Goal: Transaction & Acquisition: Book appointment/travel/reservation

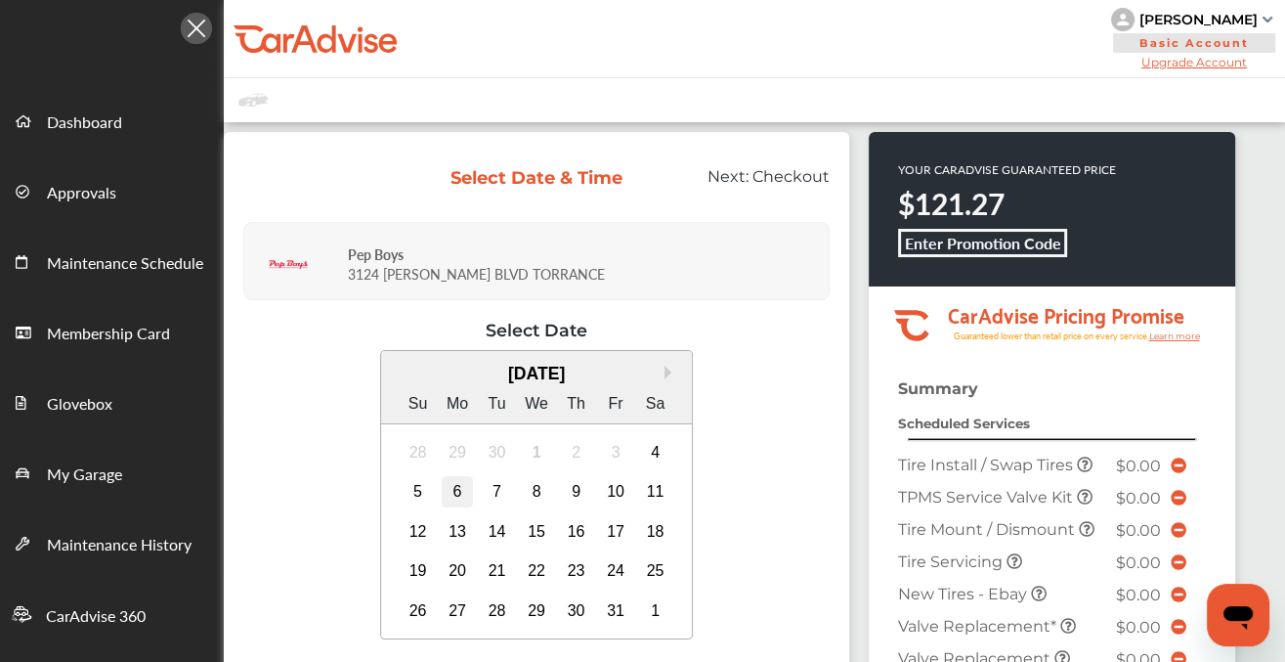
click at [455, 490] on div "6" at bounding box center [457, 491] width 31 height 31
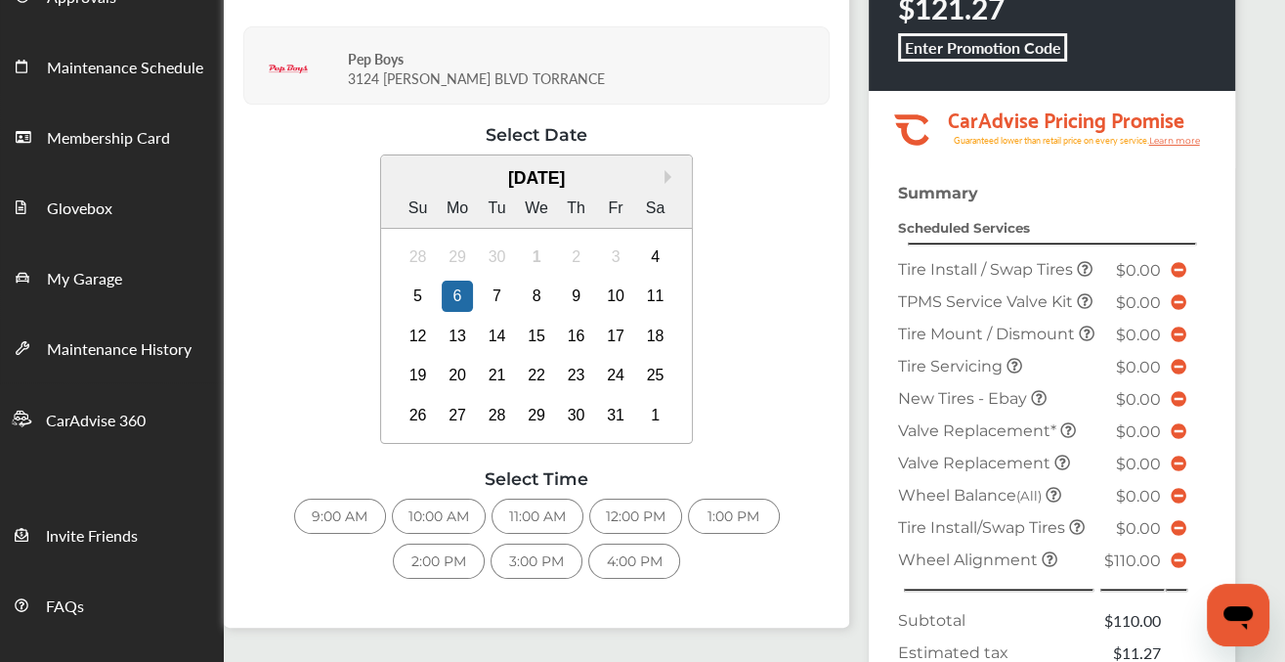
click at [427, 511] on div "10:00 AM" at bounding box center [439, 516] width 94 height 35
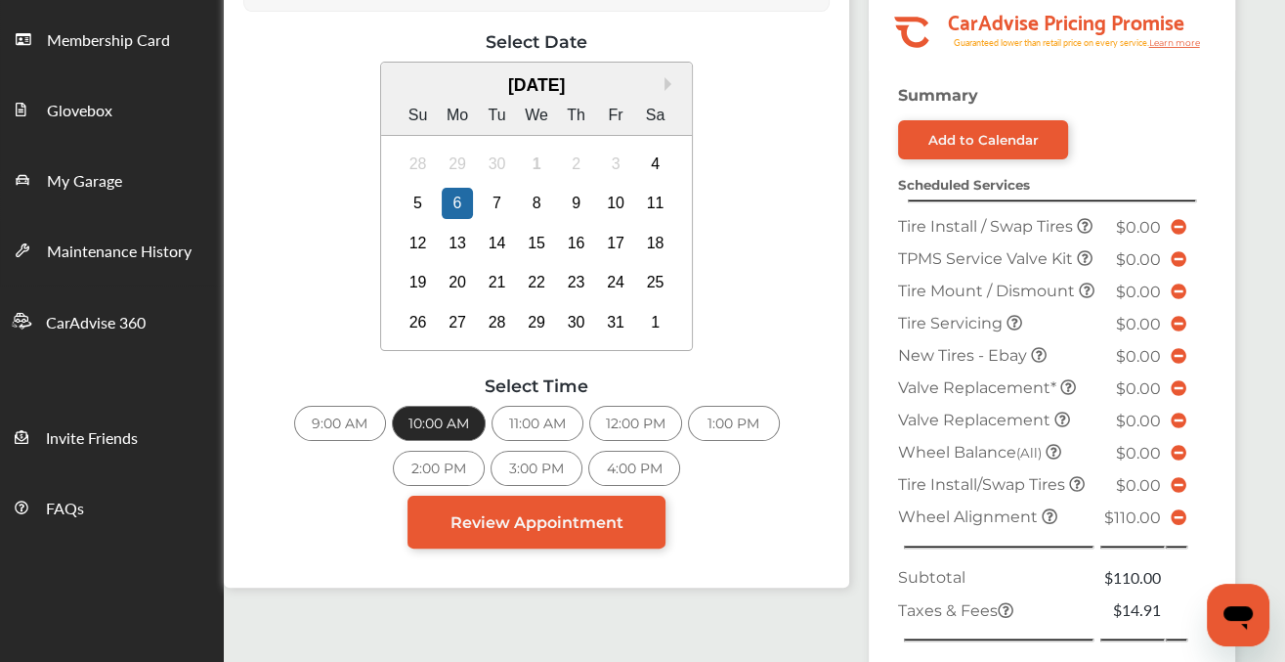
scroll to position [391, 0]
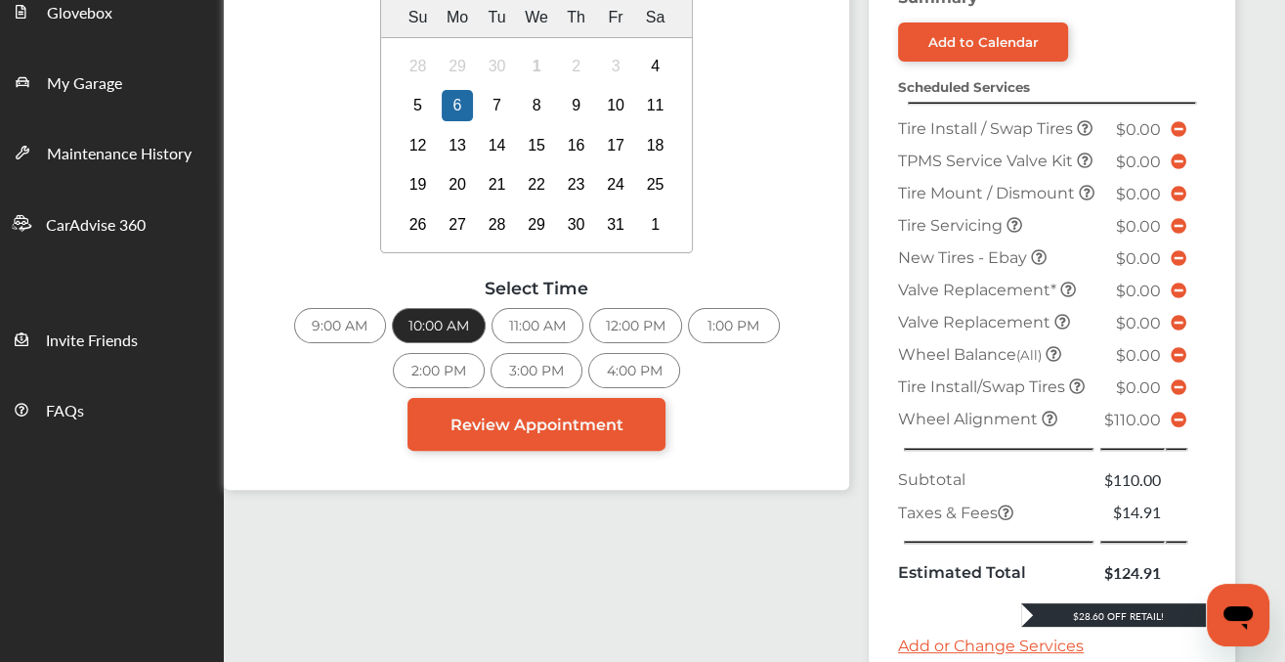
click at [1181, 427] on icon at bounding box center [1179, 420] width 16 height 16
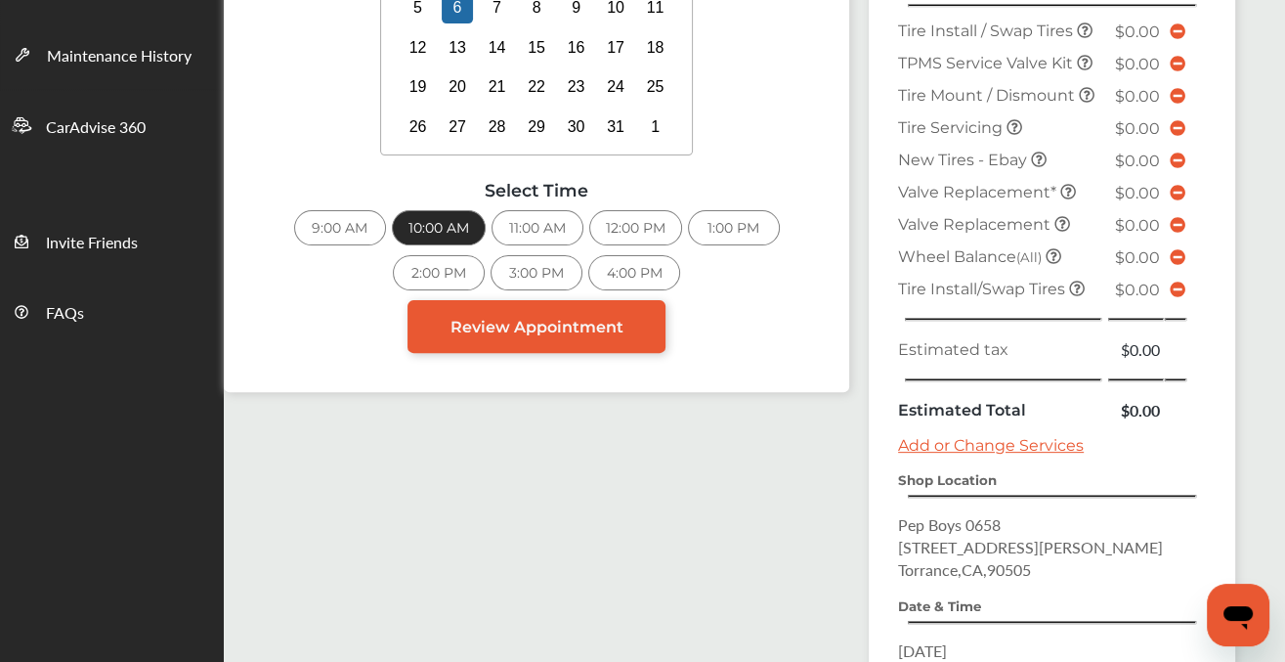
scroll to position [293, 0]
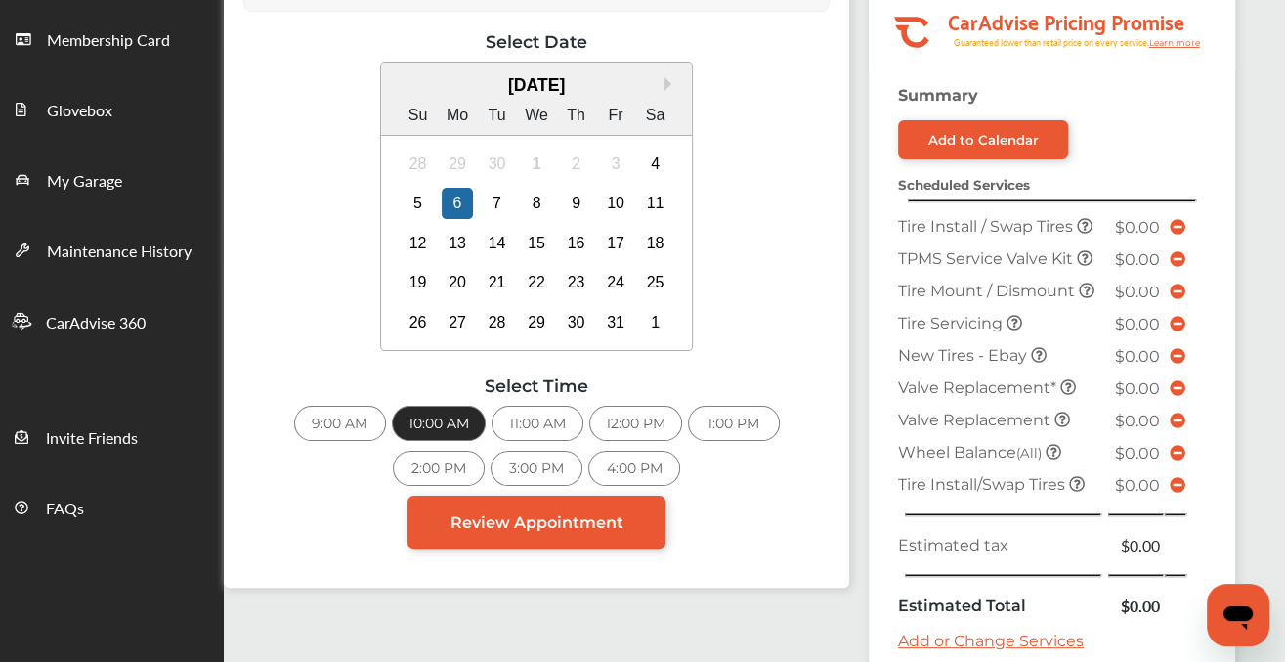
click at [1177, 221] on icon at bounding box center [1178, 227] width 16 height 16
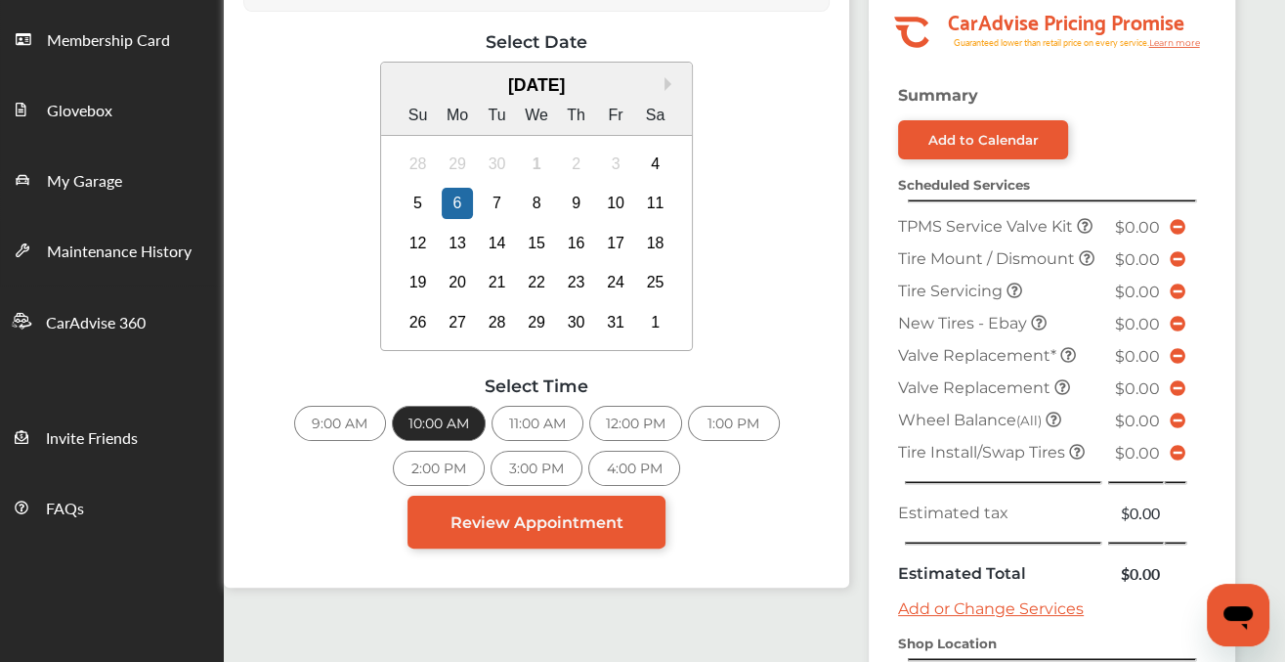
click at [1005, 446] on span "Tire Install/Swap Tires" at bounding box center [983, 452] width 171 height 19
click at [1179, 449] on icon at bounding box center [1178, 453] width 16 height 16
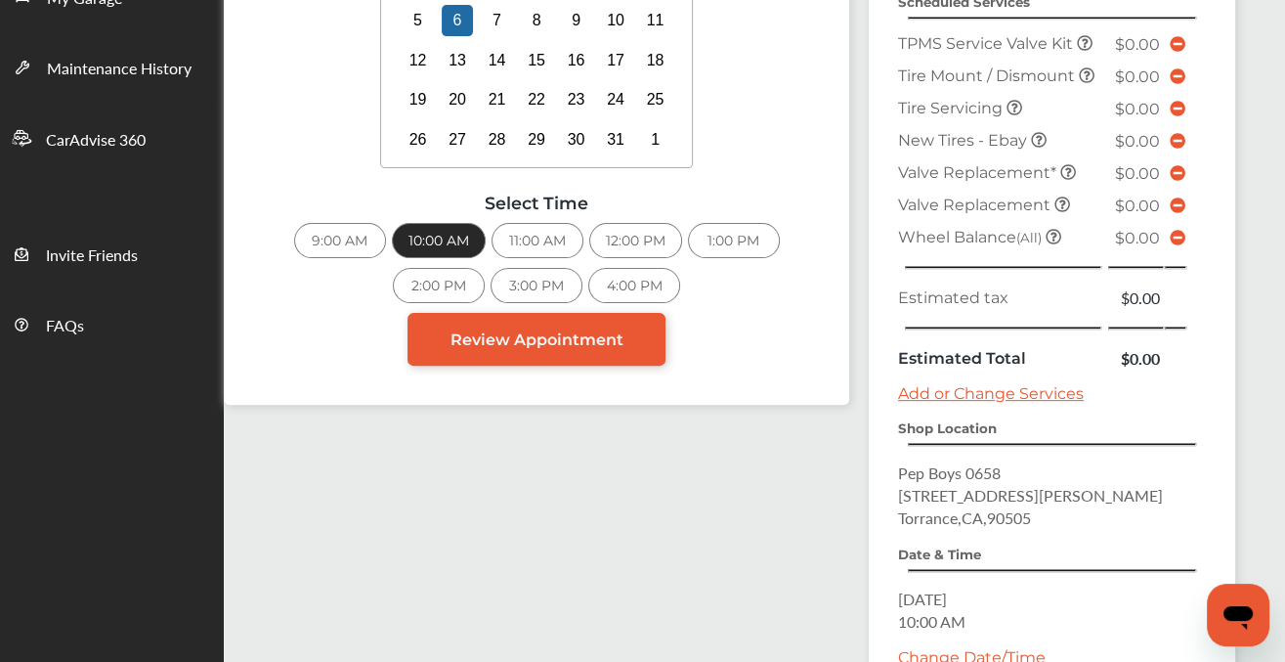
scroll to position [672, 0]
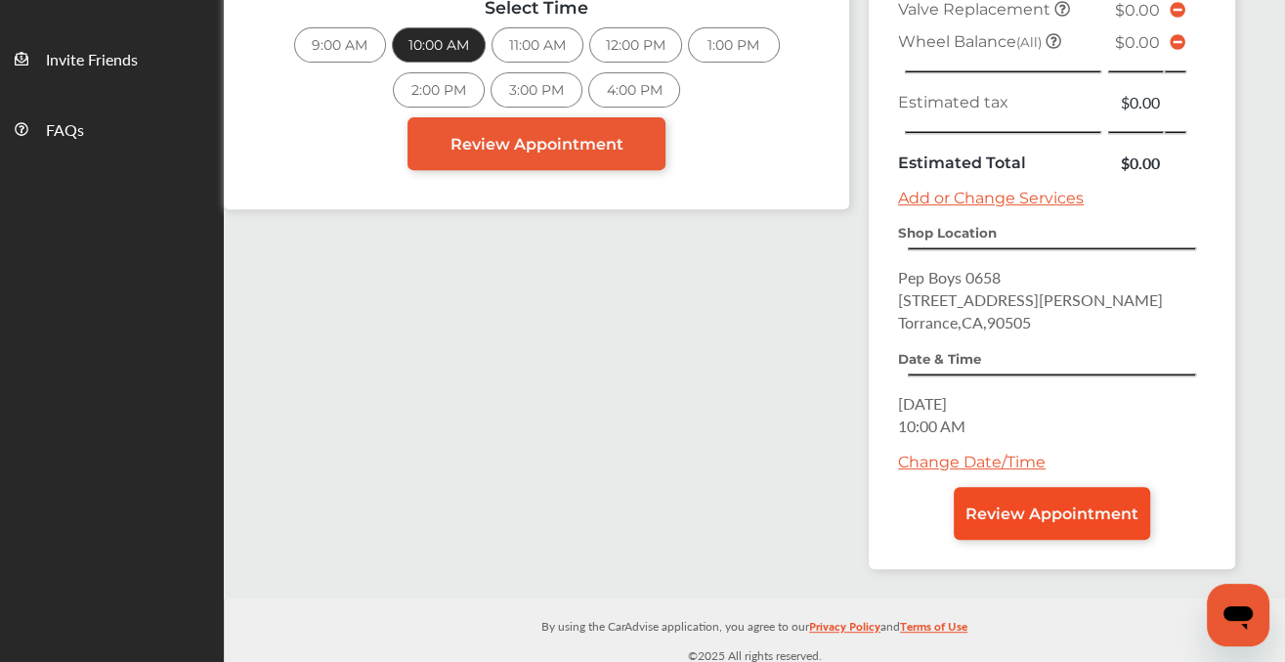
click at [1047, 504] on span "Review Appointment" at bounding box center [1052, 513] width 173 height 19
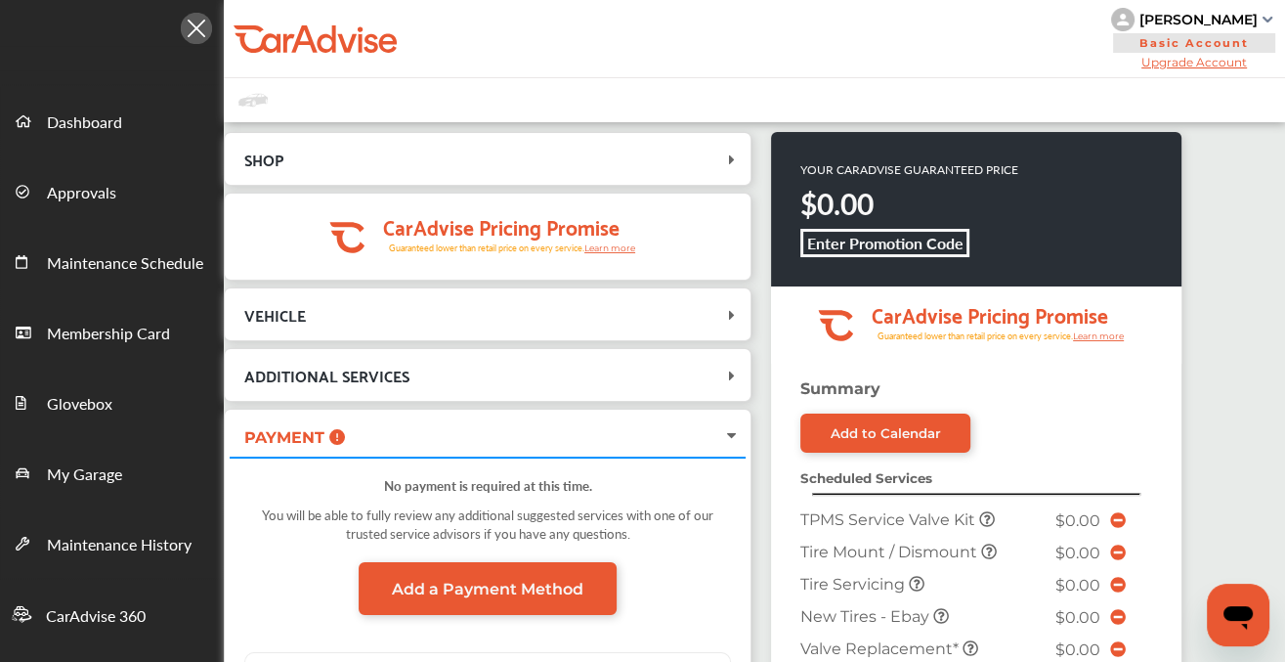
click at [612, 321] on span "VEHICLE" at bounding box center [476, 314] width 493 height 26
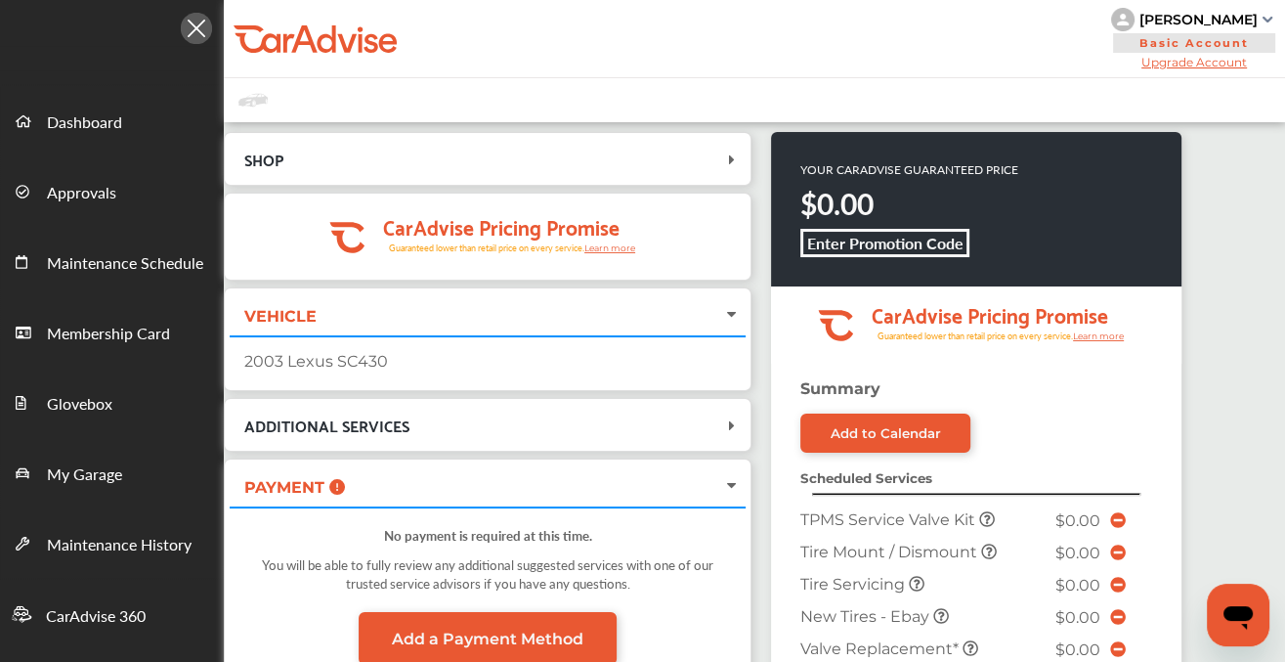
click at [311, 366] on div "2003 Lexus SC430" at bounding box center [487, 361] width 487 height 19
click at [330, 357] on div "2003 Lexus SC430" at bounding box center [487, 361] width 487 height 19
click at [361, 431] on span "ADDITIONAL SERVICES" at bounding box center [326, 425] width 165 height 26
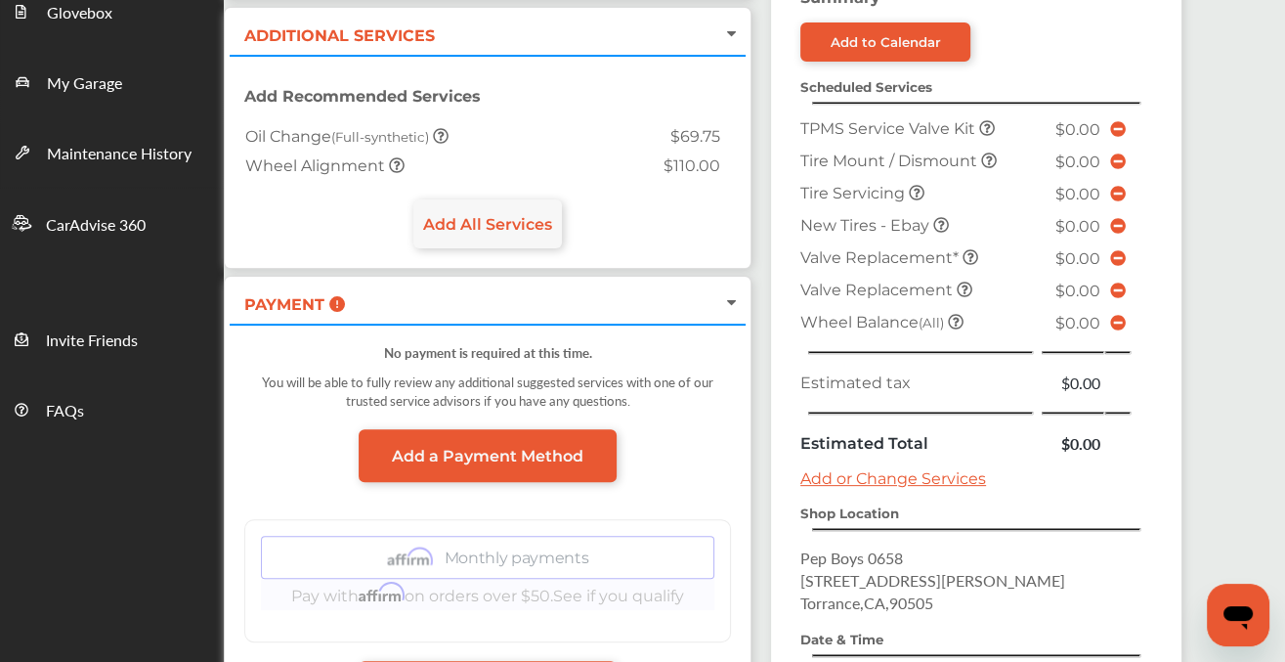
scroll to position [587, 0]
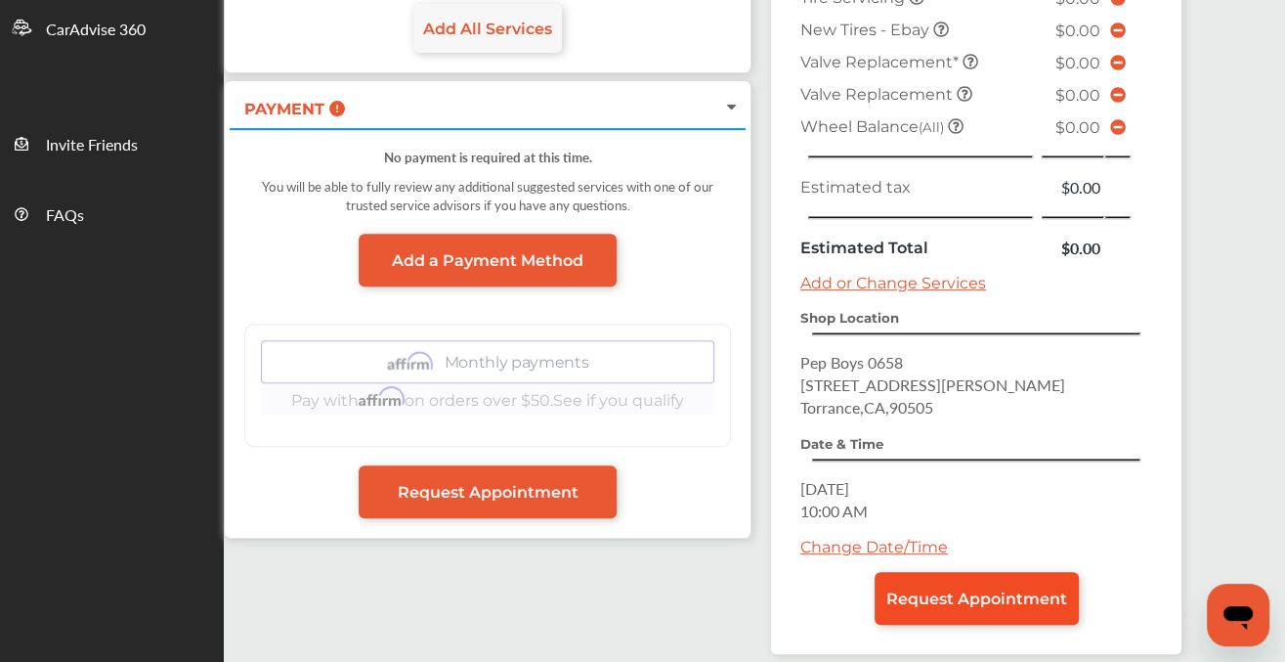
click at [968, 596] on span "Request Appointment" at bounding box center [977, 598] width 181 height 19
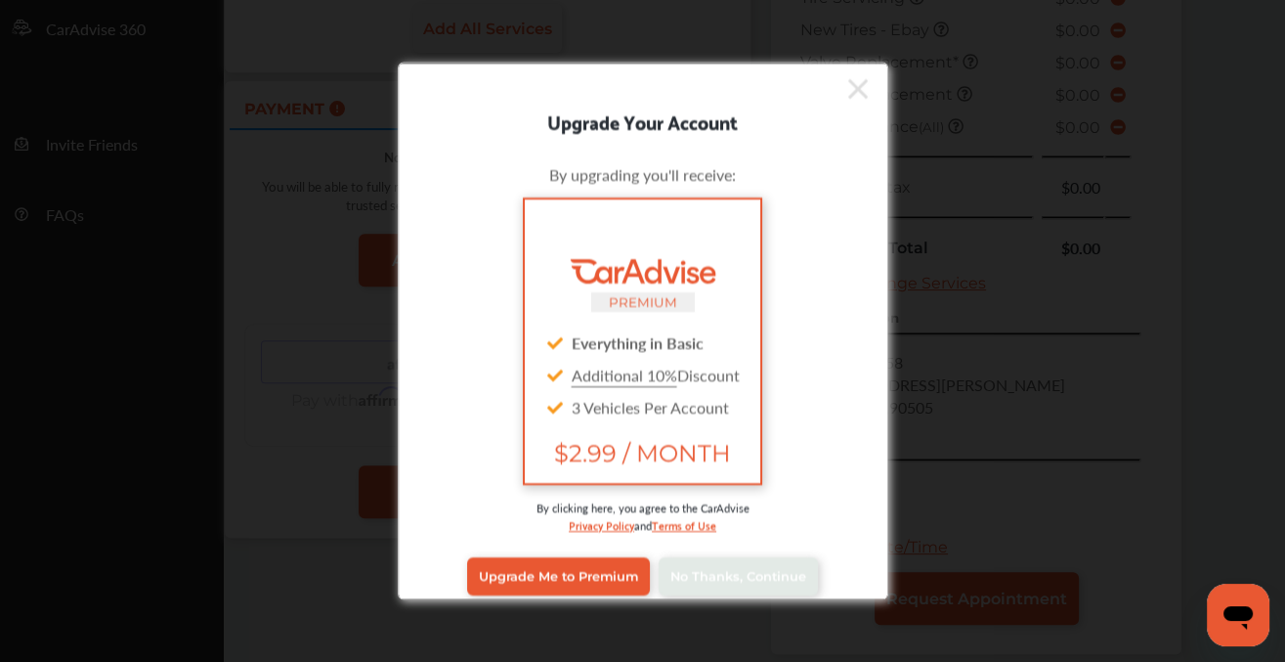
click at [849, 90] on icon at bounding box center [859, 88] width 20 height 20
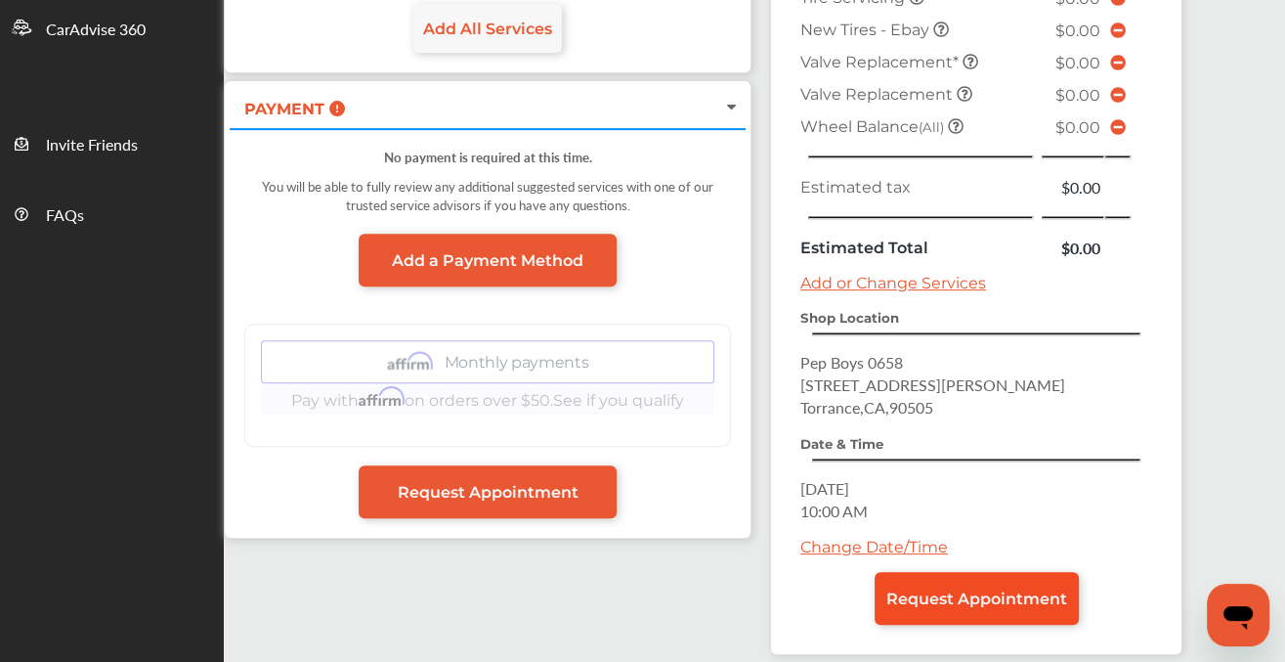
click at [963, 595] on span "Request Appointment" at bounding box center [977, 598] width 181 height 19
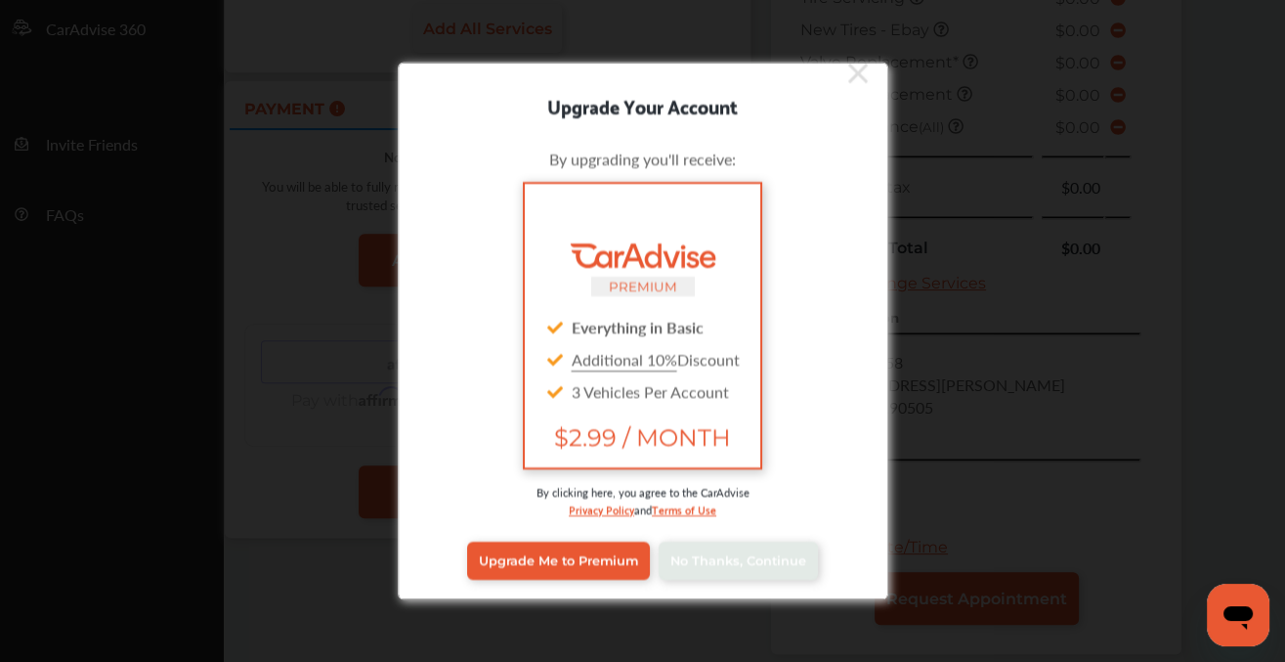
scroll to position [672, 0]
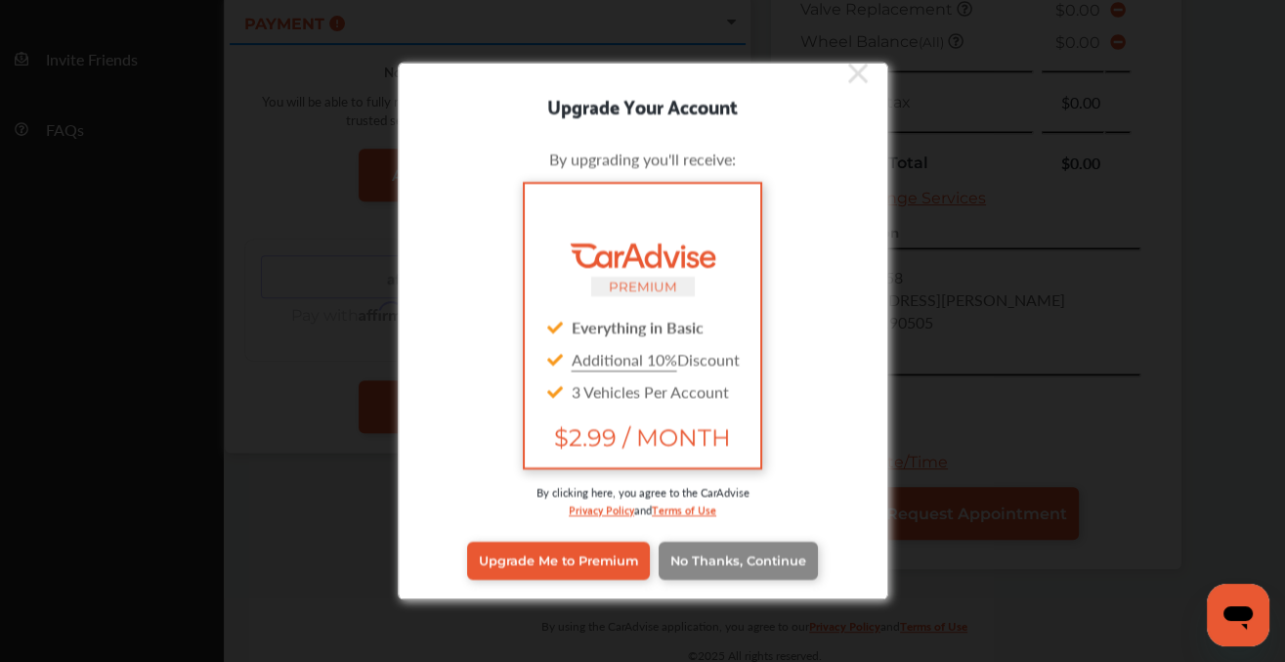
click at [717, 563] on span "No Thanks, Continue" at bounding box center [739, 560] width 136 height 15
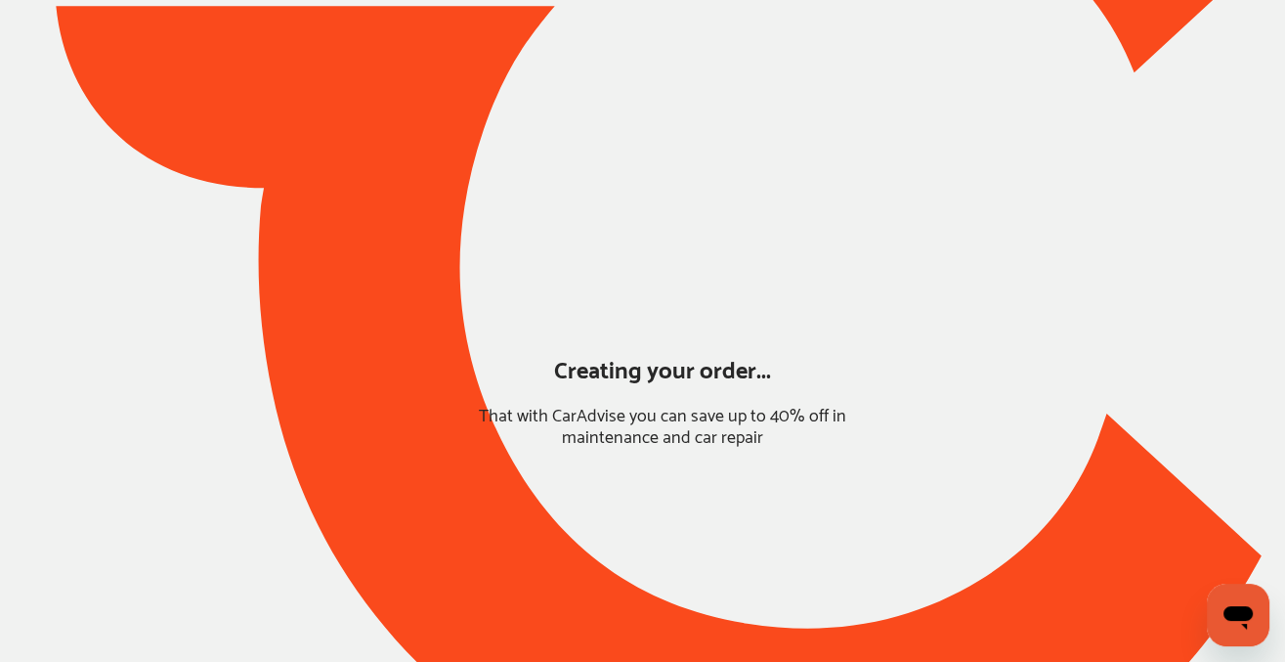
scroll to position [172, 0]
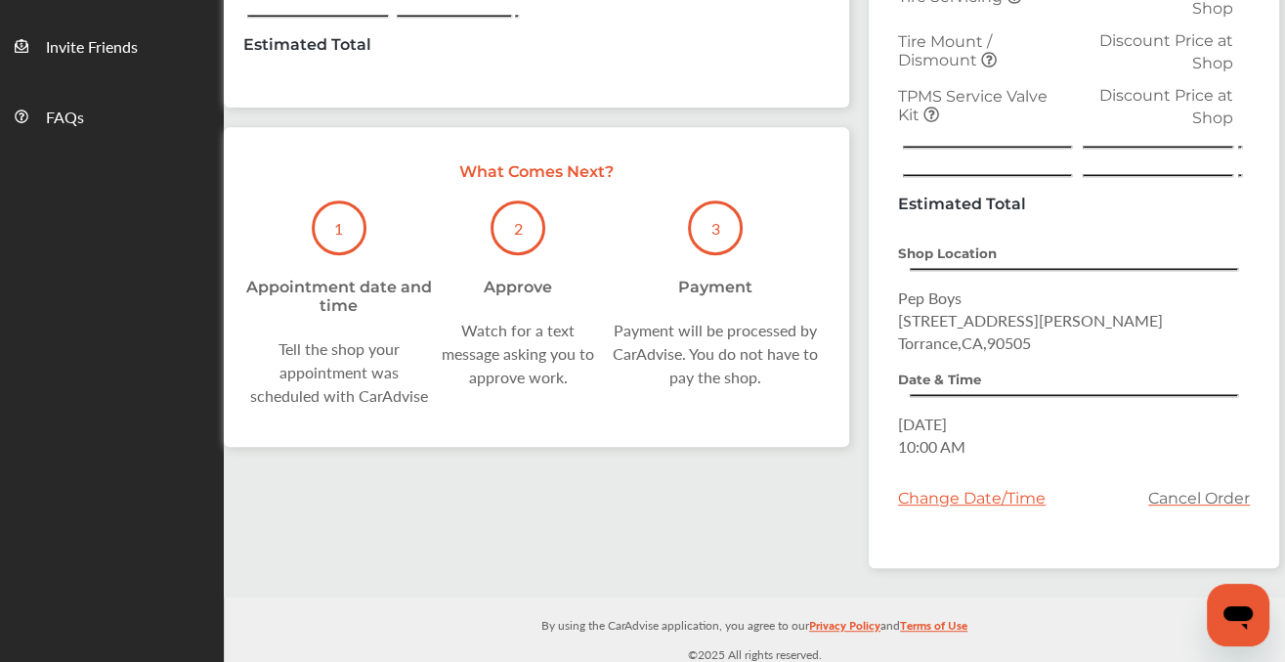
scroll to position [587, 0]
